Goal: Information Seeking & Learning: Learn about a topic

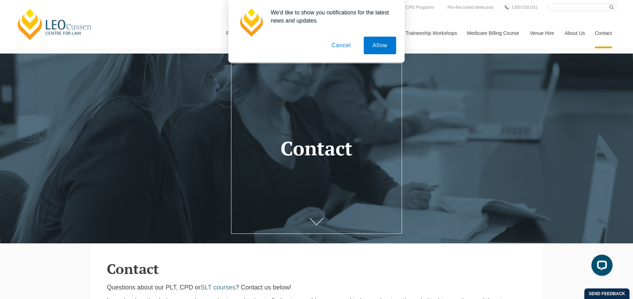
click at [336, 49] on button "Cancel" at bounding box center [341, 46] width 37 height 18
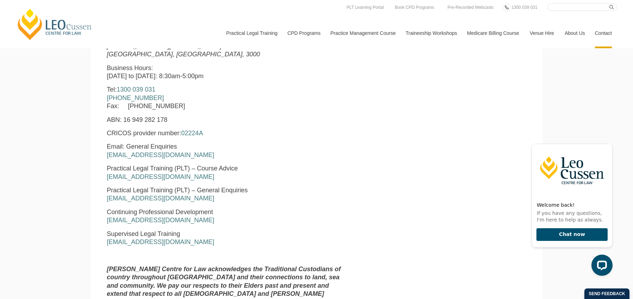
scroll to position [335, 0]
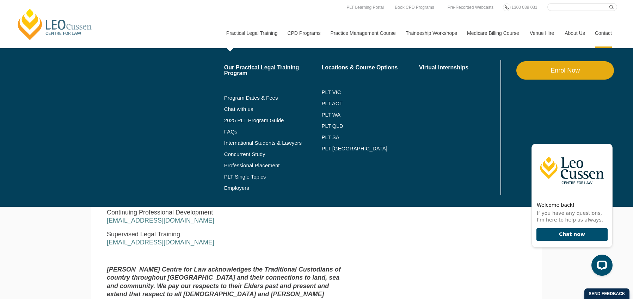
click at [257, 34] on link "Practical Legal Training" at bounding box center [251, 33] width 61 height 30
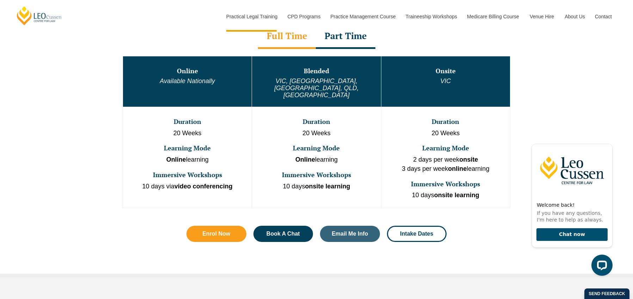
scroll to position [385, 0]
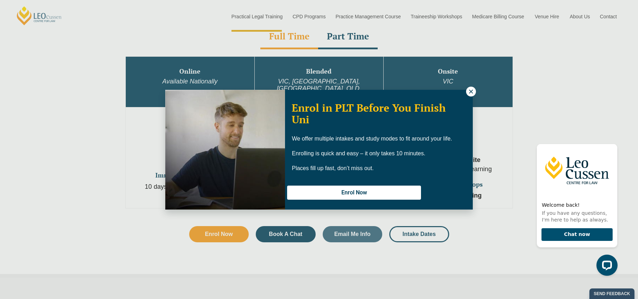
click at [471, 90] on icon at bounding box center [471, 91] width 6 height 6
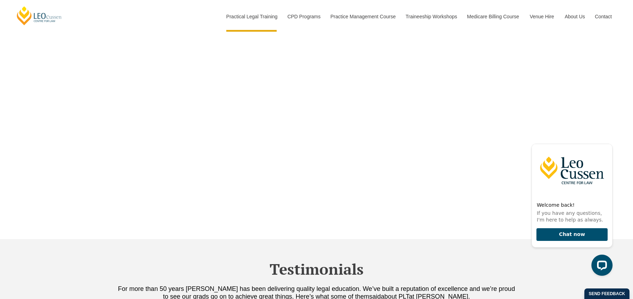
scroll to position [1939, 0]
